Goal: Task Accomplishment & Management: Manage account settings

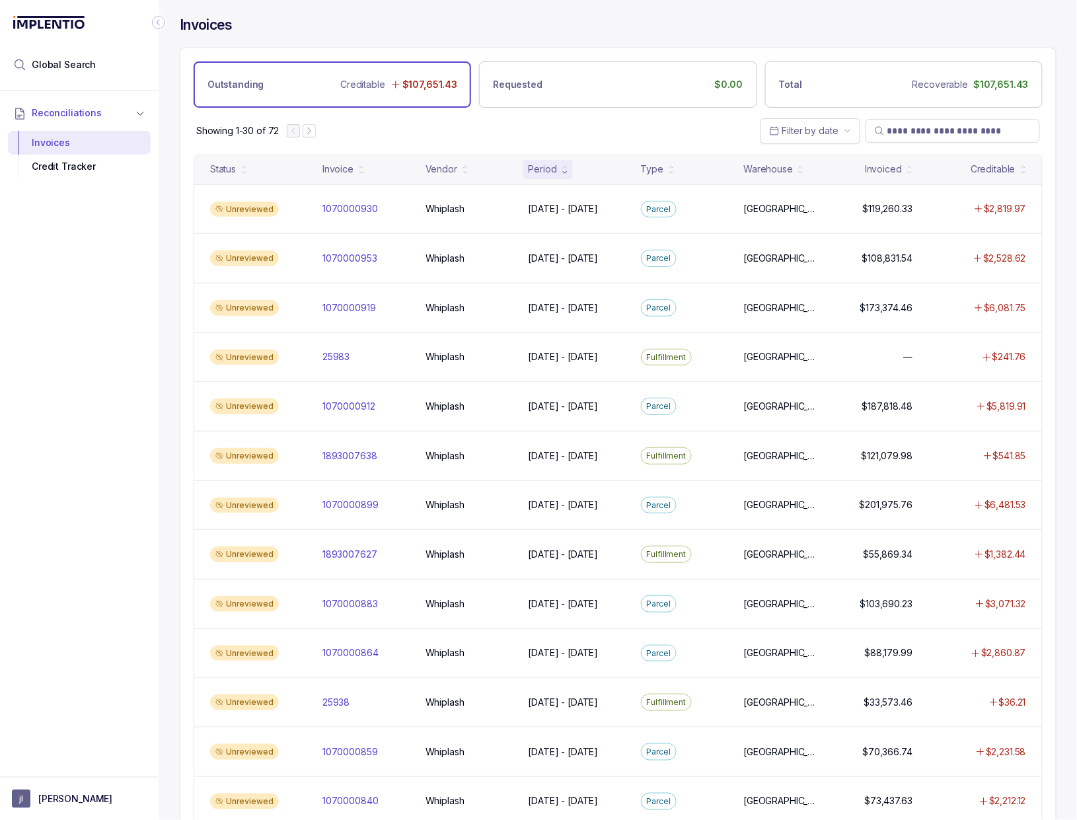
click at [61, 775] on div at bounding box center [79, 773] width 159 height 8
click at [57, 793] on p "[PERSON_NAME]" at bounding box center [75, 798] width 74 height 13
click at [57, 759] on li "Logout" at bounding box center [79, 769] width 136 height 21
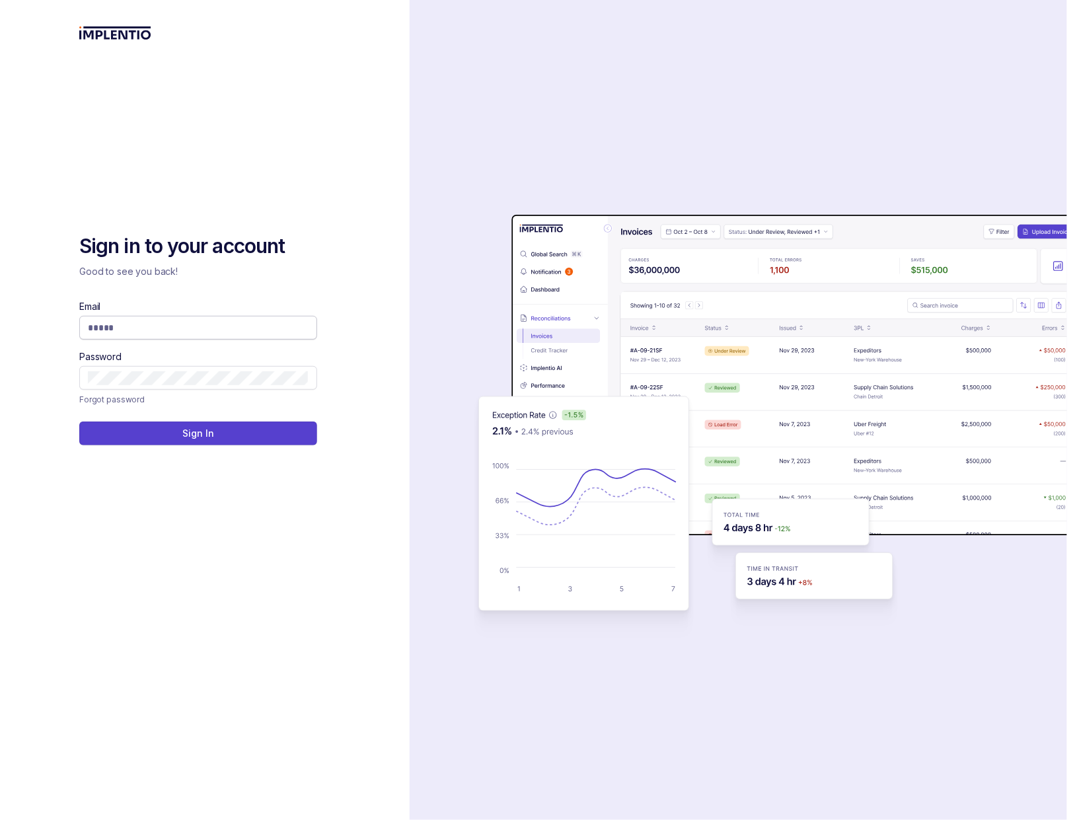
click at [225, 332] on input "Email" at bounding box center [198, 327] width 221 height 13
click at [299, 334] on span at bounding box center [198, 328] width 238 height 24
click at [0, 820] on com-1password-button at bounding box center [0, 820] width 0 height 0
type input "**********"
